Goal: Task Accomplishment & Management: Use online tool/utility

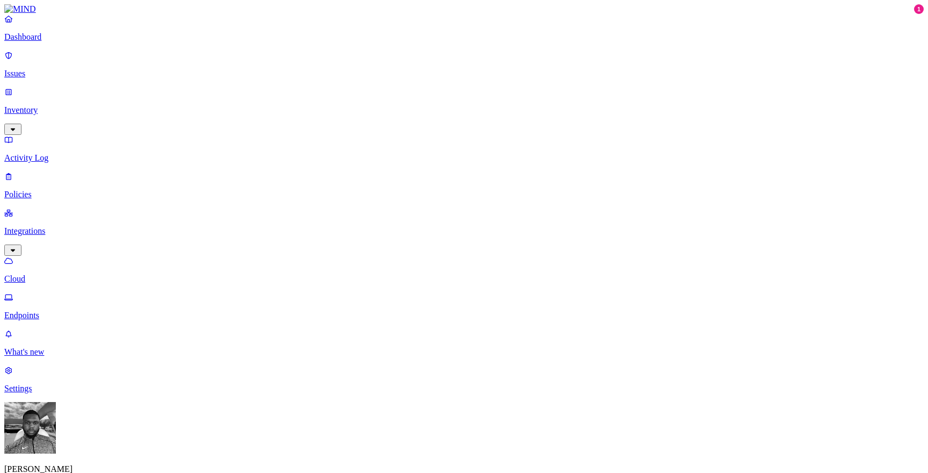
click at [66, 292] on link "Endpoints" at bounding box center [463, 306] width 919 height 28
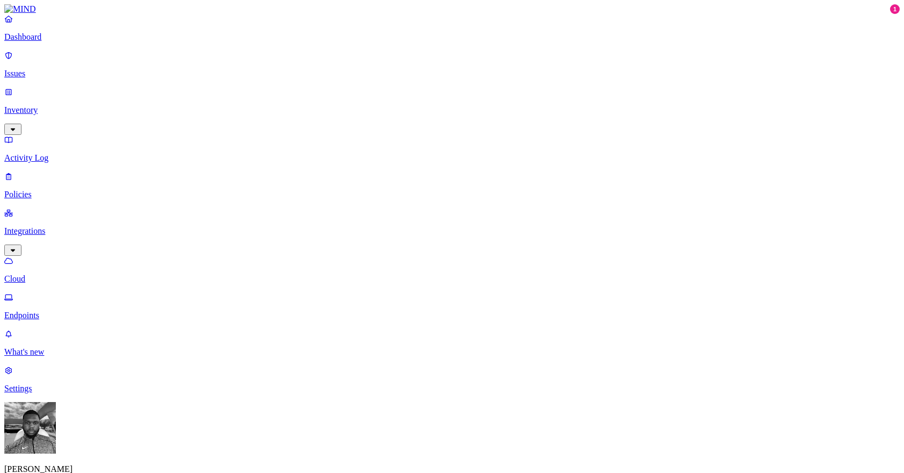
click at [104, 310] on p "Endpoints" at bounding box center [451, 315] width 895 height 10
